Goal: Transaction & Acquisition: Subscribe to service/newsletter

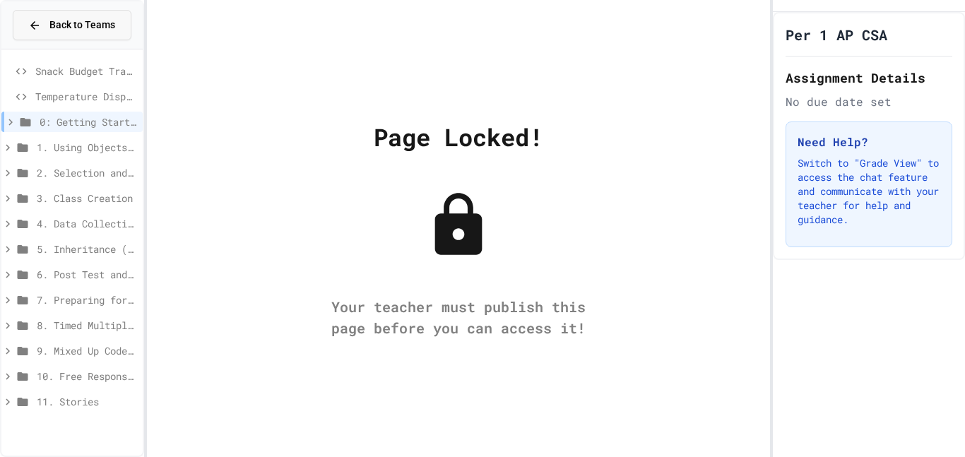
click at [88, 35] on button "Back to Teams" at bounding box center [72, 25] width 119 height 30
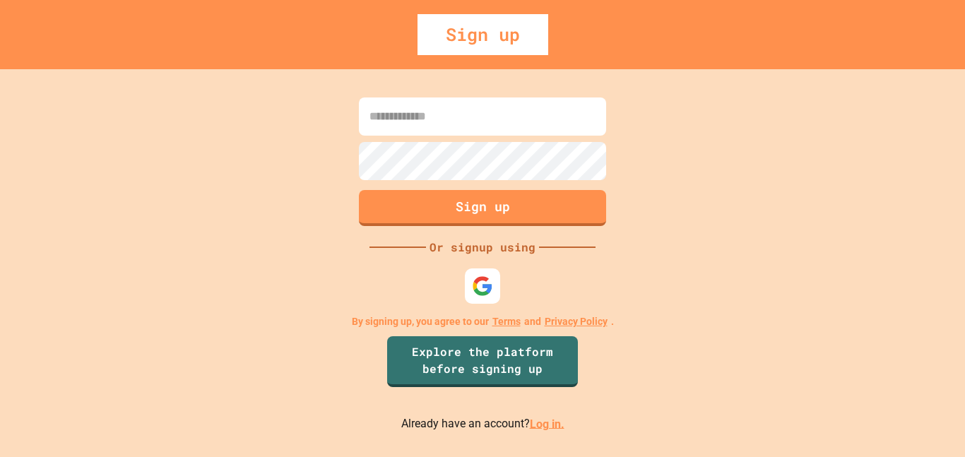
click at [485, 271] on div at bounding box center [482, 285] width 35 height 35
click at [490, 292] on img at bounding box center [482, 285] width 23 height 23
click at [425, 276] on div "Sign up Or signup using By signing up, you agree to our Terms and Privacy Polic…" at bounding box center [482, 263] width 965 height 388
